Goal: Use online tool/utility: Utilize a website feature to perform a specific function

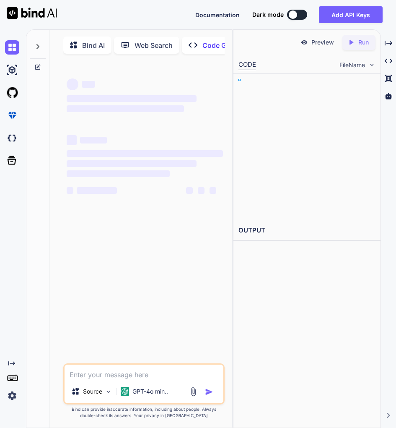
type textarea "x"
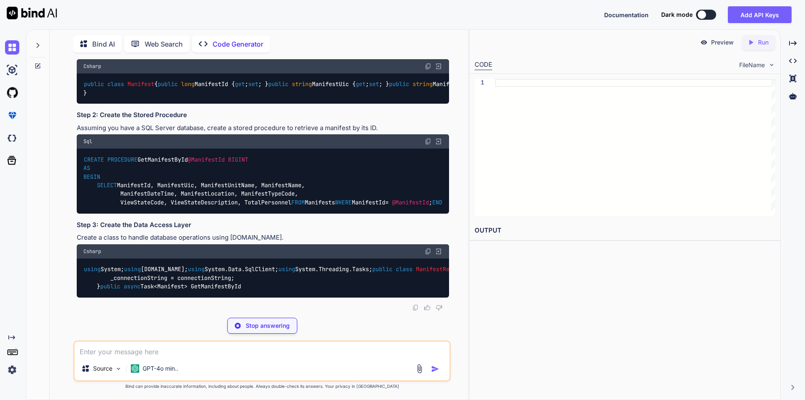
scroll to position [210, 0]
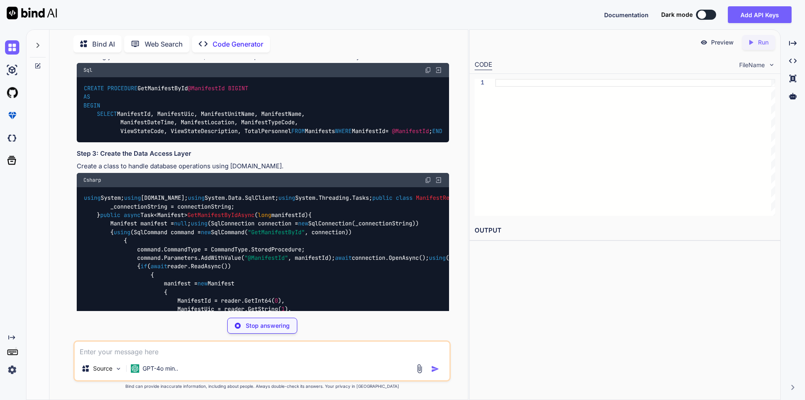
type textarea "x"
type textarea "public string ViewStateDescription { get; set; } public int TotalPersonnel { ge…"
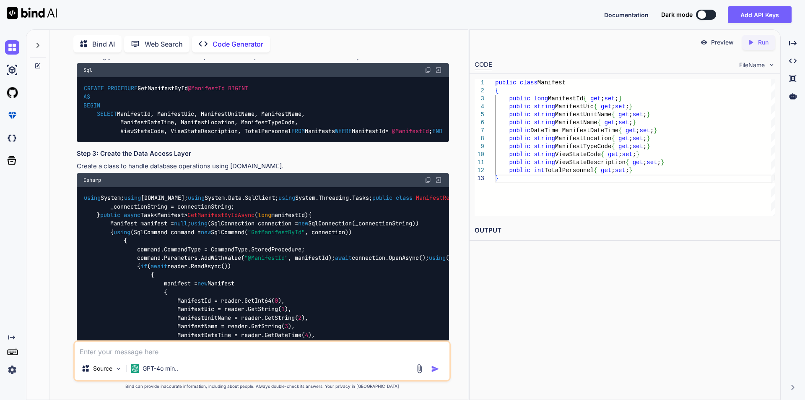
type textarea "x"
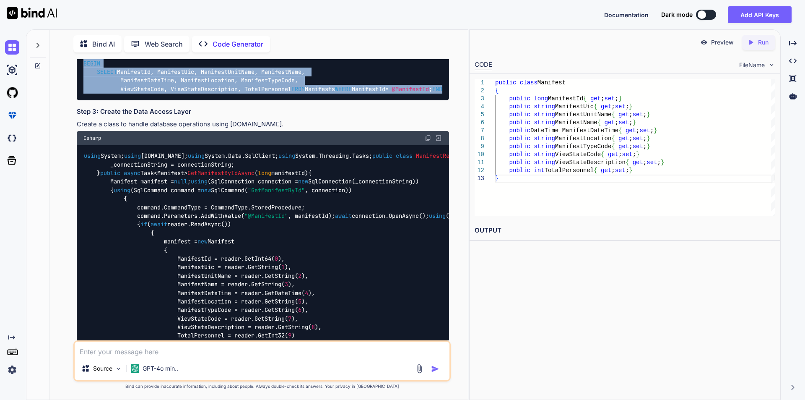
drag, startPoint x: 86, startPoint y: 140, endPoint x: 112, endPoint y: 216, distance: 81.0
click at [112, 100] on div "CREATE PROCEDURE GetManifestById @ManifestId BIGINT AS BEGIN SELECT ManifestId,…" at bounding box center [263, 67] width 372 height 65
click at [117, 100] on div "CREATE PROCEDURE GetManifestById @ManifestId BIGINT AS BEGIN SELECT ManifestId,…" at bounding box center [263, 67] width 372 height 65
drag, startPoint x: 84, startPoint y: 141, endPoint x: 123, endPoint y: 223, distance: 91.0
click at [123, 100] on div "CREATE PROCEDURE GetManifestById @ManifestId BIGINT AS BEGIN SELECT ManifestId,…" at bounding box center [263, 67] width 372 height 65
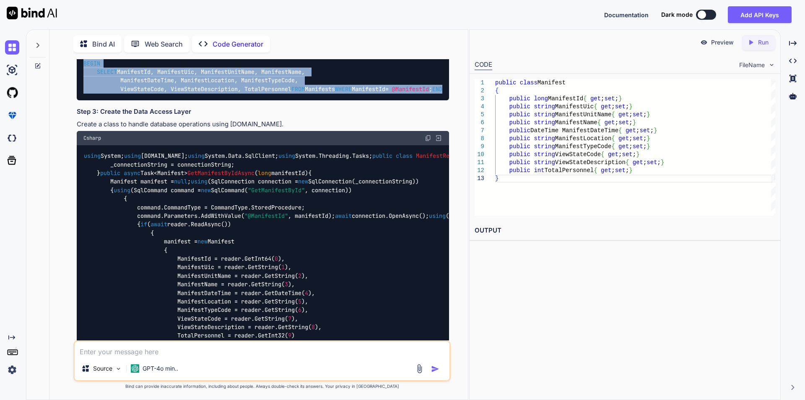
copy code "CREATE PROCEDURE GetManifestById @ManifestId BIGINT AS BEGIN SELECT ManifestId,…"
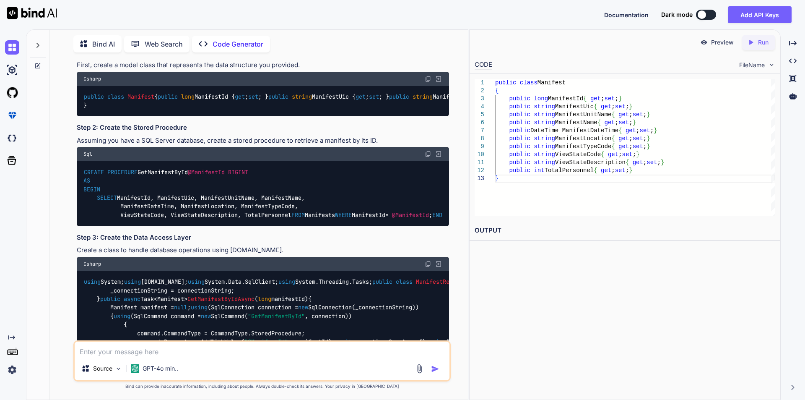
click at [337, 53] on div "Bind AI Web Search Created with Pixso. Code Generator" at bounding box center [261, 44] width 377 height 24
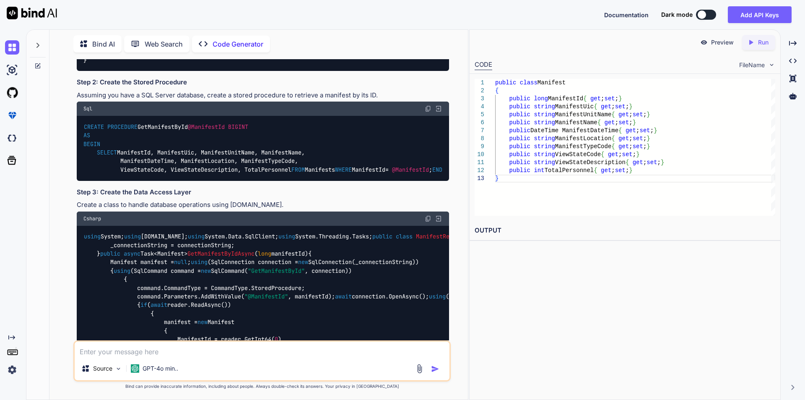
scroll to position [210, 0]
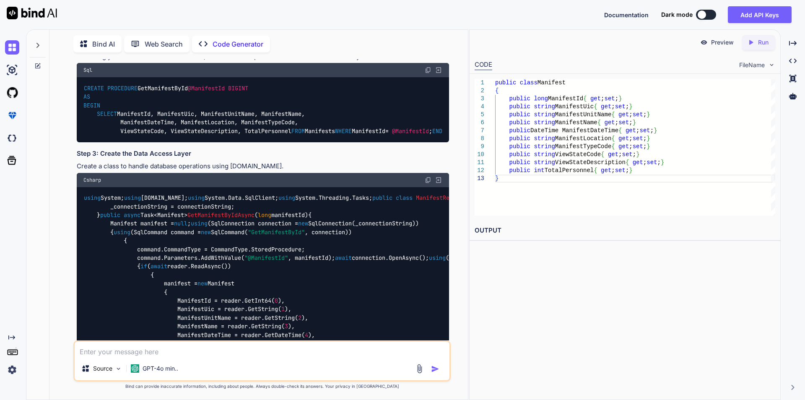
click at [83, 135] on code "CREATE PROCEDURE GetManifestById @ManifestId BIGINT AS BEGIN SELECT ManifestId,…" at bounding box center [262, 110] width 359 height 52
click at [426, 73] on img at bounding box center [428, 70] width 7 height 7
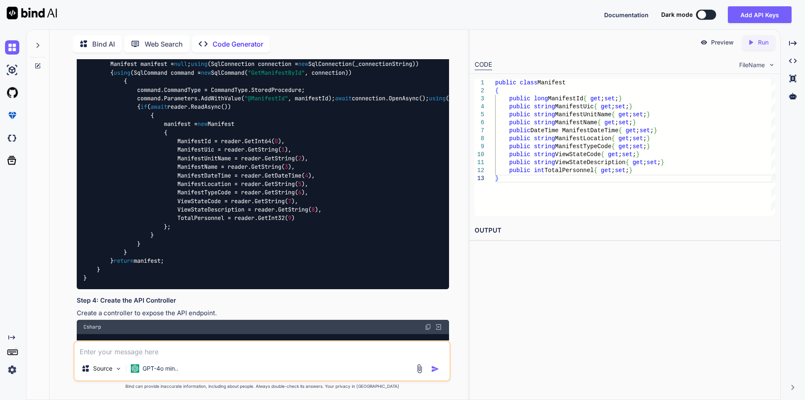
scroll to position [377, 0]
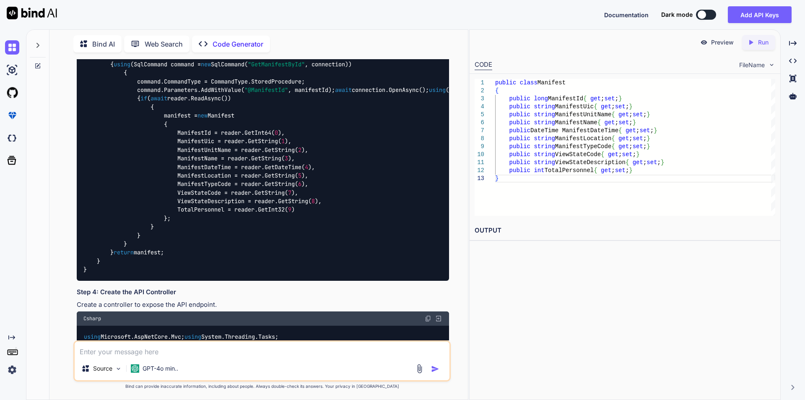
drag, startPoint x: 129, startPoint y: 203, endPoint x: 189, endPoint y: 203, distance: 60.0
click at [416, 34] on span "ManifestRepository" at bounding box center [446, 30] width 60 height 8
copy span "ManifestRepository"
click at [427, 16] on img at bounding box center [428, 12] width 7 height 7
click at [282, 243] on div "using System; using System.Data; using System.Data.SqlClient; using System.Thre…" at bounding box center [263, 149] width 372 height 261
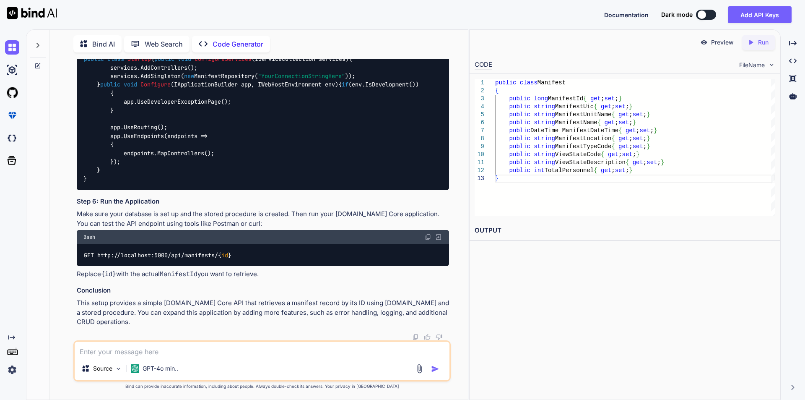
scroll to position [922, 0]
drag, startPoint x: 83, startPoint y: 107, endPoint x: 134, endPoint y: 311, distance: 210.8
copy code "using Microsoft.AspNetCore.Mvc; using System.Threading.Tasks; [ ApiController ]…"
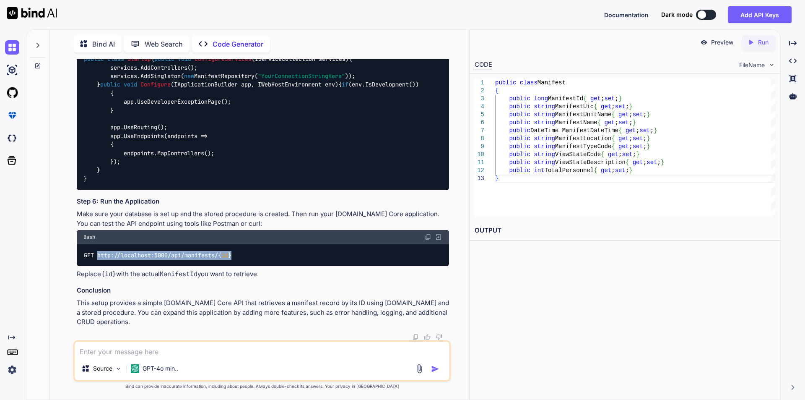
drag, startPoint x: 237, startPoint y: 256, endPoint x: 99, endPoint y: 254, distance: 138.4
click at [99, 254] on div "GET http://localhost:5000/api/manifests/{ id }" at bounding box center [263, 255] width 372 height 22
copy code "http://localhost:5000/api/manifests/{ id }"
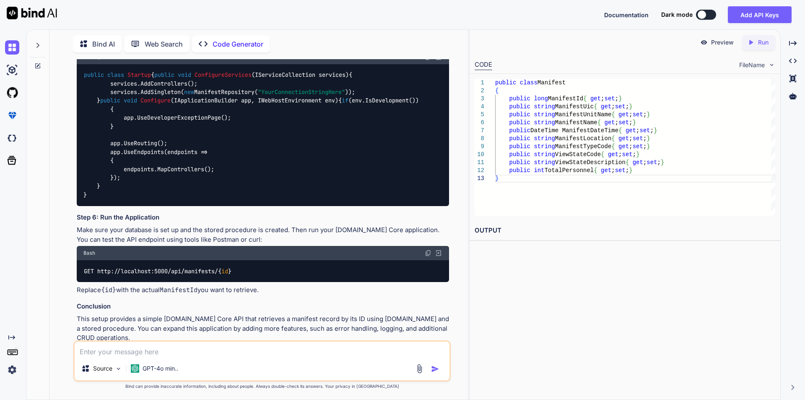
scroll to position [834, 0]
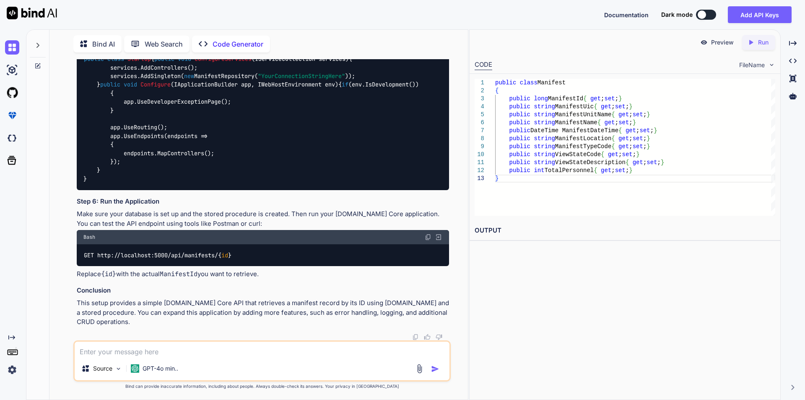
drag, startPoint x: 84, startPoint y: 157, endPoint x: 123, endPoint y: 128, distance: 48.6
copy code "using System; using System.Data; using System.Data.SqlClient; using System.Thre…"
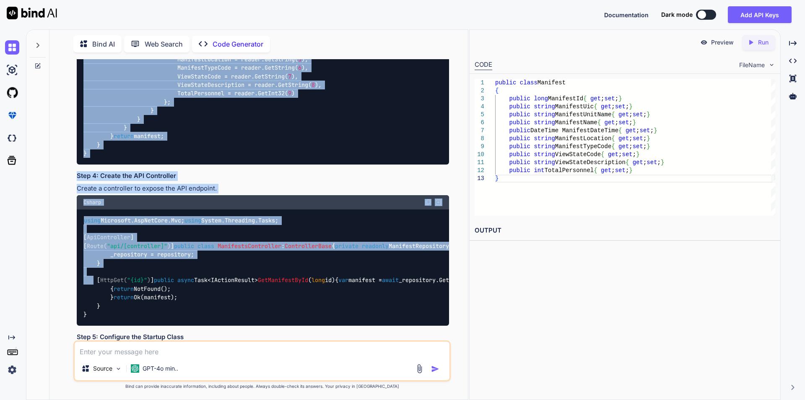
scroll to position [415, 0]
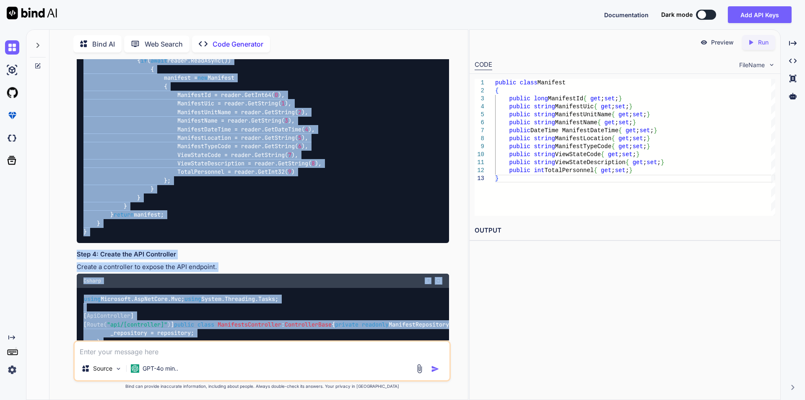
copy code "using System; using System.Data; using System.Data.SqlClient; using System.Thre…"
click at [349, 243] on div "using System; using System.Data; using System.Data.SqlClient; using System.Thre…" at bounding box center [263, 112] width 372 height 261
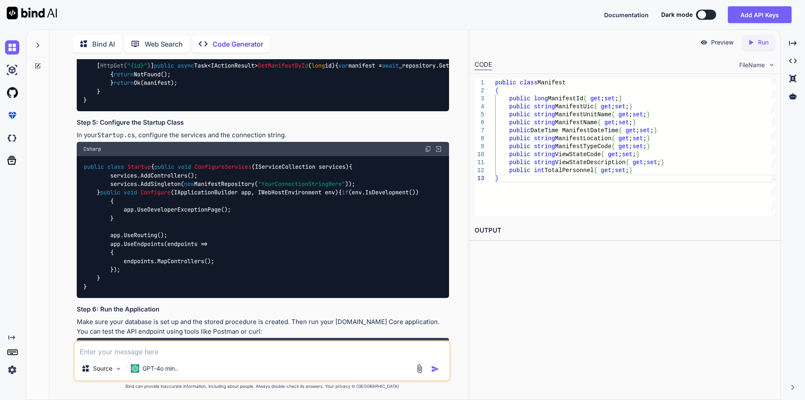
scroll to position [709, 0]
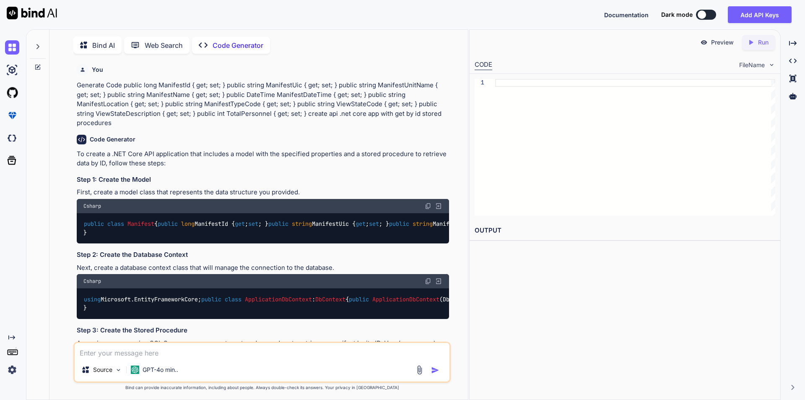
scroll to position [3, 0]
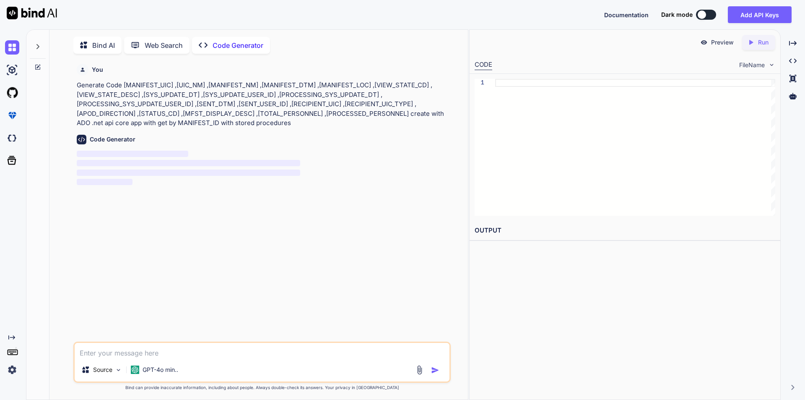
scroll to position [3, 0]
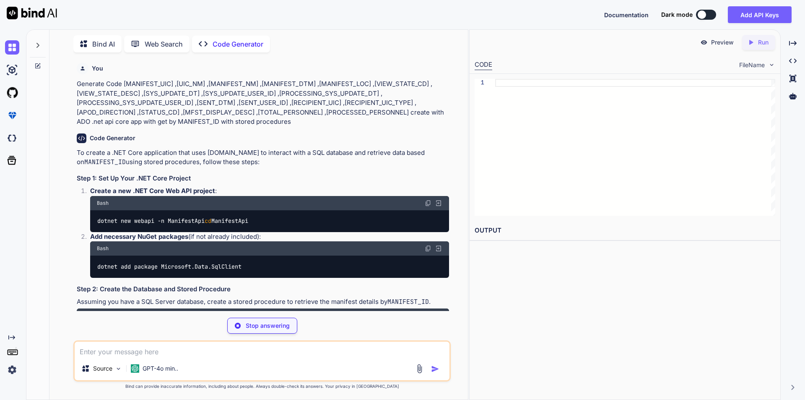
type textarea "x"
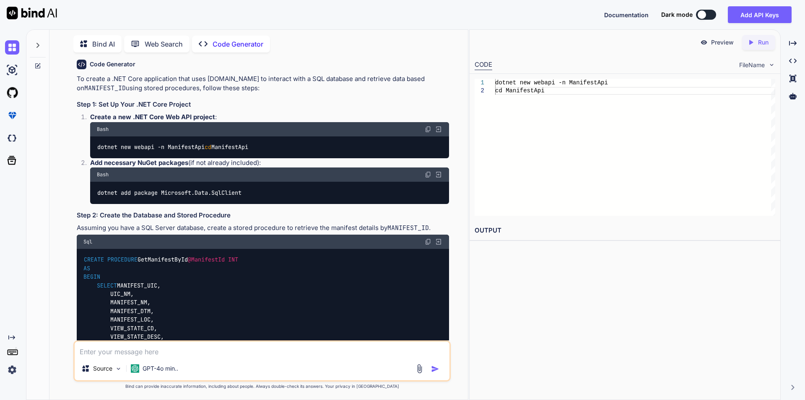
scroll to position [84, 0]
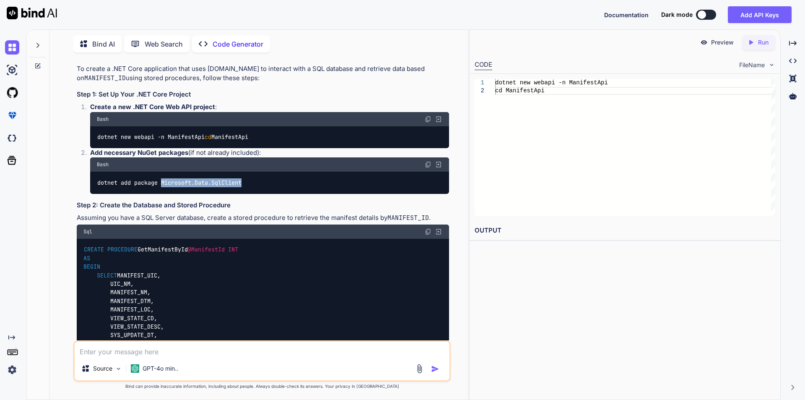
drag, startPoint x: 161, startPoint y: 191, endPoint x: 244, endPoint y: 189, distance: 83.5
click at [242, 187] on code "dotnet add package Microsoft.Data.SqlClient" at bounding box center [170, 182] width 146 height 9
copy code "Microsoft.Data.SqlClient"
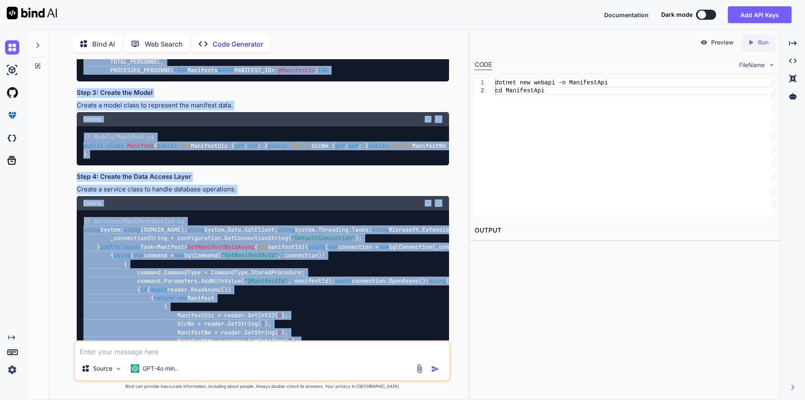
scroll to position [503, 0]
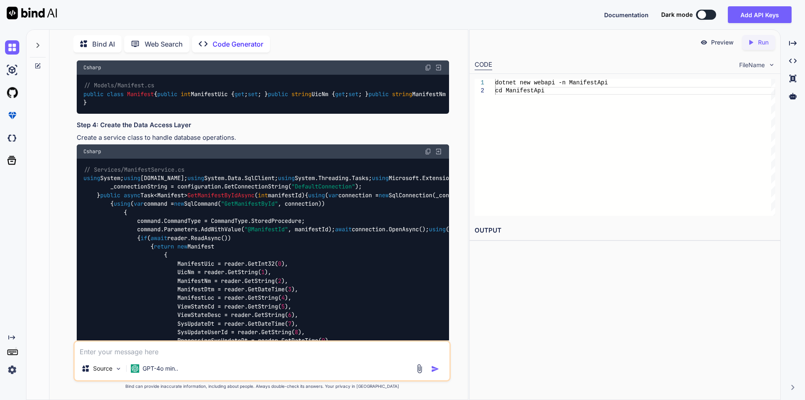
drag, startPoint x: 85, startPoint y: 133, endPoint x: 146, endPoint y: 71, distance: 86.9
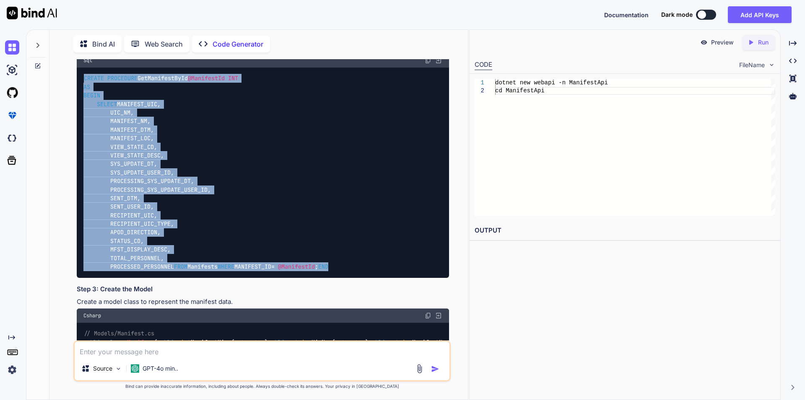
scroll to position [251, 0]
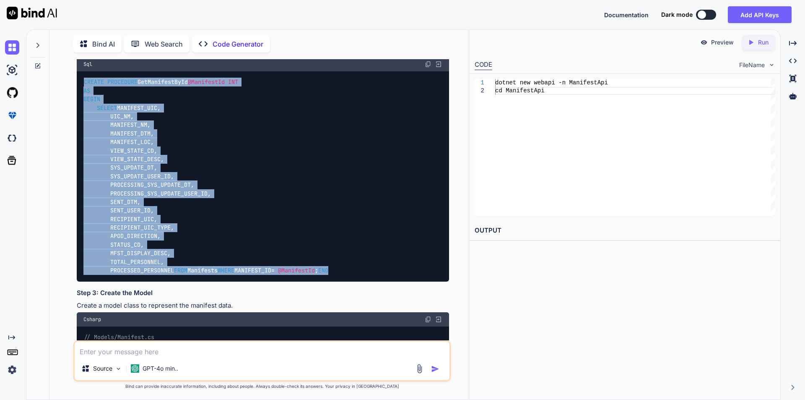
copy code "CREATE PROCEDURE GetManifestById @ManifestId INT AS BEGIN SELECT MANIFEST_UIC, …"
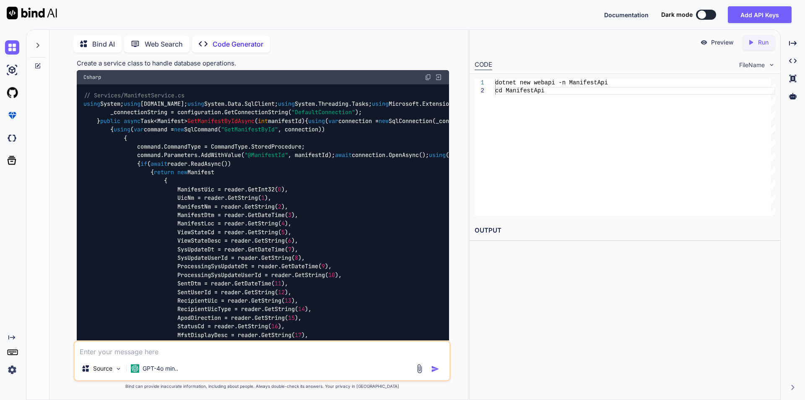
scroll to position [587, 0]
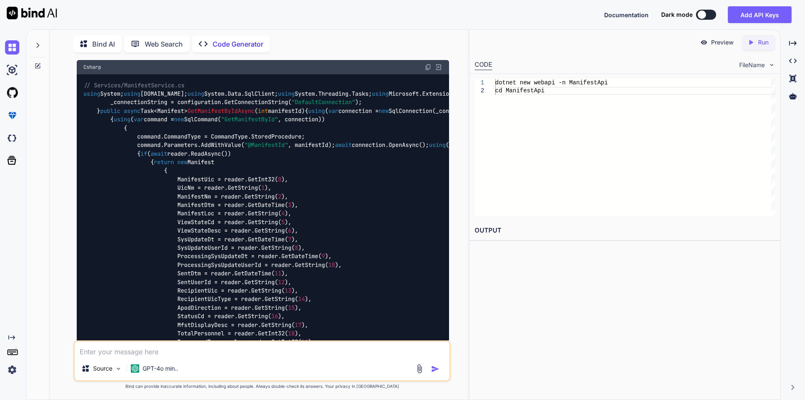
drag, startPoint x: 84, startPoint y: 146, endPoint x: 161, endPoint y: 255, distance: 133.2
click at [161, 29] on div "// Models/Manifest.cs public class Manifest { public int ManifestUic { get ; se…" at bounding box center [263, 9] width 372 height 39
copy code "public class Manifest { public int ManifestUic { get ; set ; } public string Ui…"
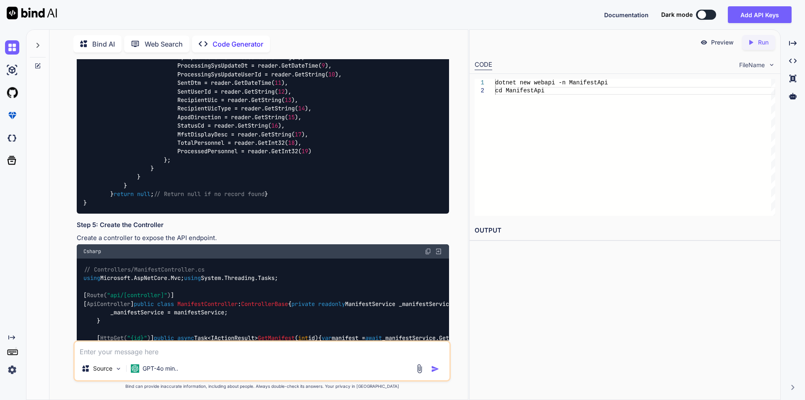
scroll to position [797, 0]
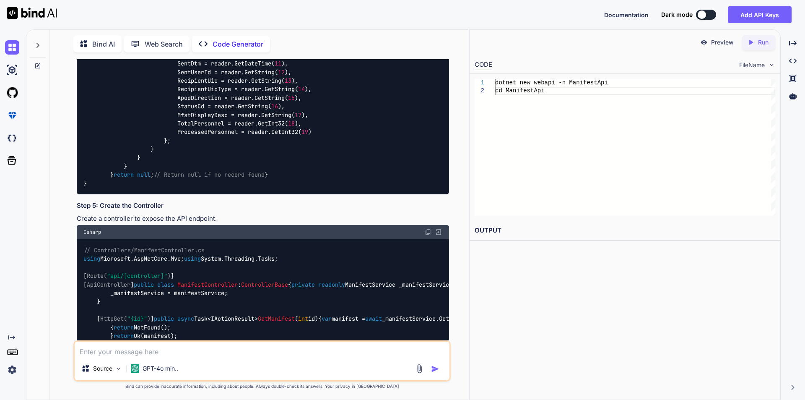
drag, startPoint x: 127, startPoint y: 166, endPoint x: 182, endPoint y: 166, distance: 55.4
click at [182, 166] on div "// Services/ManifestService.cs using System; using [DOMAIN_NAME]; using System.…" at bounding box center [263, 30] width 372 height 330
copy span "ManifestService"
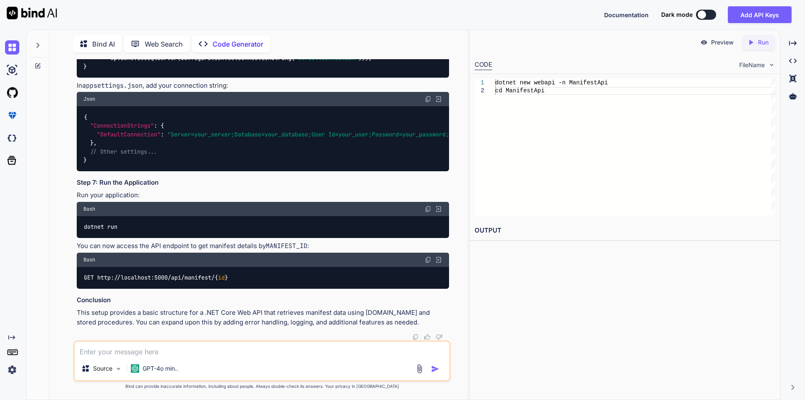
scroll to position [1342, 0]
drag, startPoint x: 135, startPoint y: 132, endPoint x: 226, endPoint y: 136, distance: 91.1
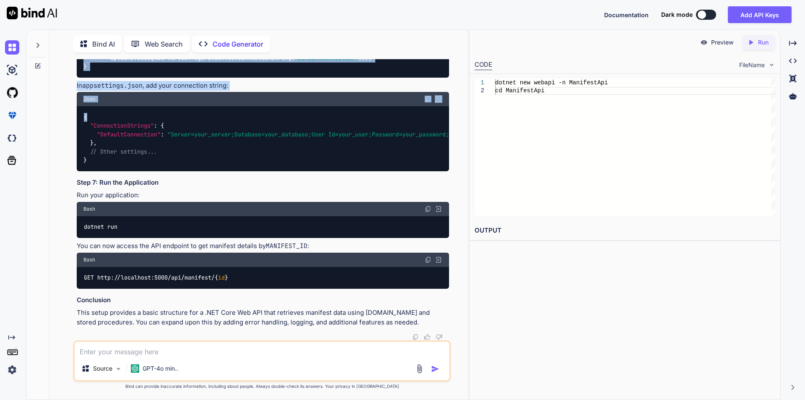
scroll to position [1545, 0]
drag, startPoint x: 83, startPoint y: 140, endPoint x: 182, endPoint y: 145, distance: 99.5
copy code "using Microsoft.AspNetCore.Mvc; using System.Threading.Tasks; [ Route( "api/[co…"
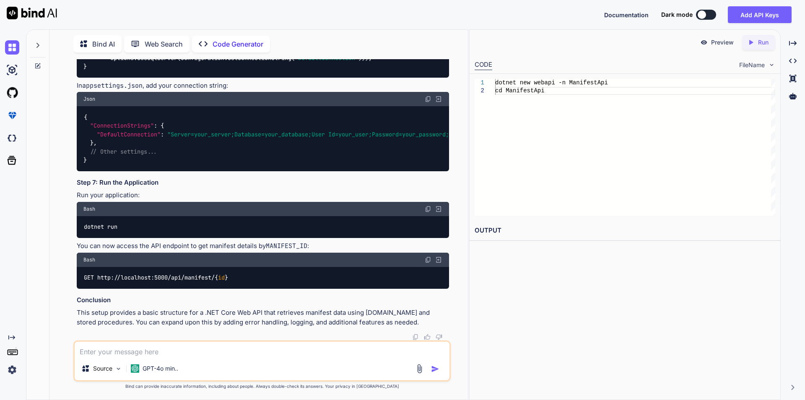
drag, startPoint x: 83, startPoint y: 179, endPoint x: 121, endPoint y: 179, distance: 37.3
copy code "Startup.cs"
click at [426, 9] on img at bounding box center [428, 5] width 7 height 7
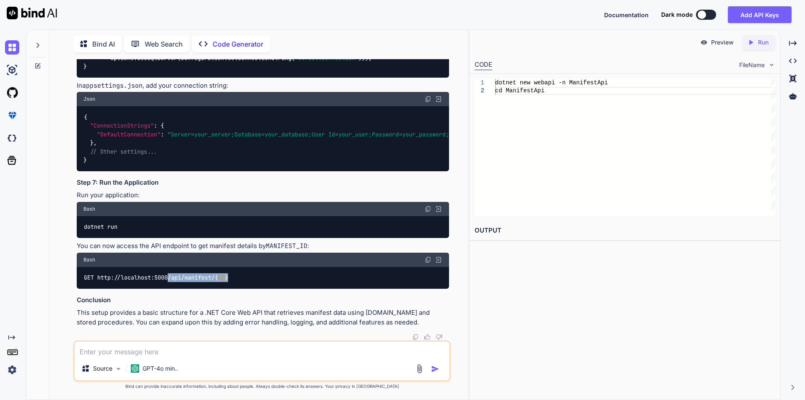
drag, startPoint x: 169, startPoint y: 277, endPoint x: 241, endPoint y: 277, distance: 71.3
click at [241, 277] on div "GET http://localhost:5000/api/manifest/{ id }" at bounding box center [263, 278] width 372 height 22
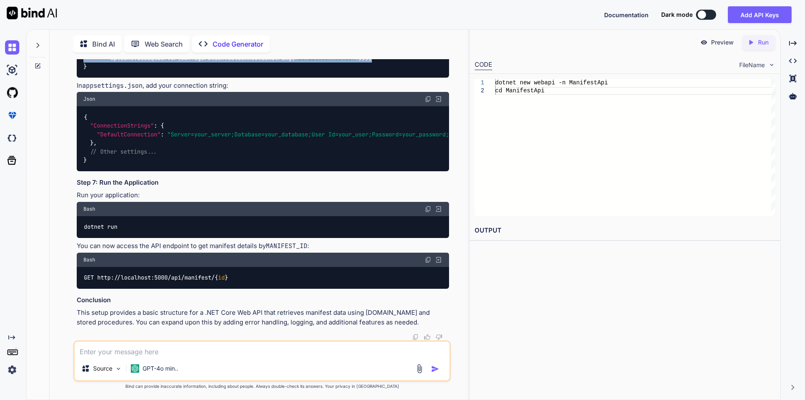
drag, startPoint x: 96, startPoint y: 157, endPoint x: 383, endPoint y: 182, distance: 288.3
click at [383, 77] on div "public void ConfigureServices ( IServiceCollection services ) { services.AddCon…" at bounding box center [263, 45] width 372 height 65
copy code "services.AddControllers(); services.AddScoped<ManifestService>(); services.AddD…"
drag, startPoint x: 84, startPoint y: 109, endPoint x: 121, endPoint y: 109, distance: 36.9
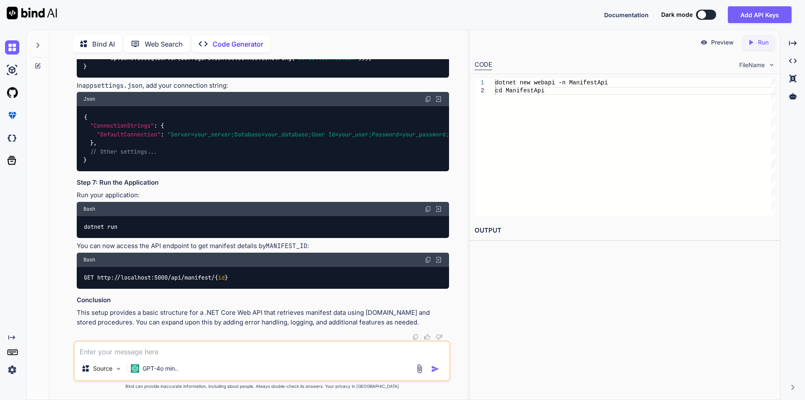
copy code "Startup.cs"
click at [428, 9] on img at bounding box center [428, 5] width 7 height 7
